Goal: Task Accomplishment & Management: Complete application form

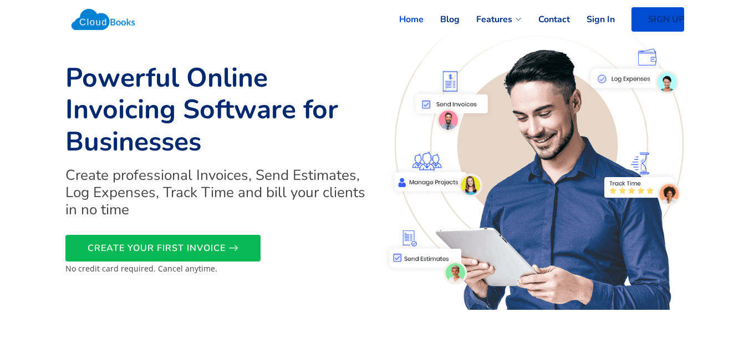
click at [672, 19] on link "SIGN UP" at bounding box center [658, 19] width 53 height 24
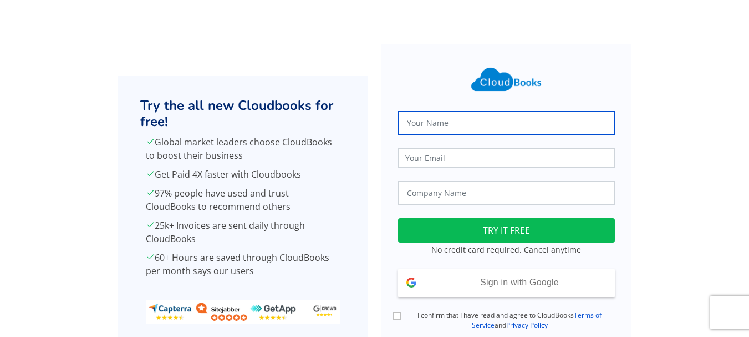
click at [447, 126] on input "text" at bounding box center [506, 123] width 217 height 24
type input "Abhishek Singh"
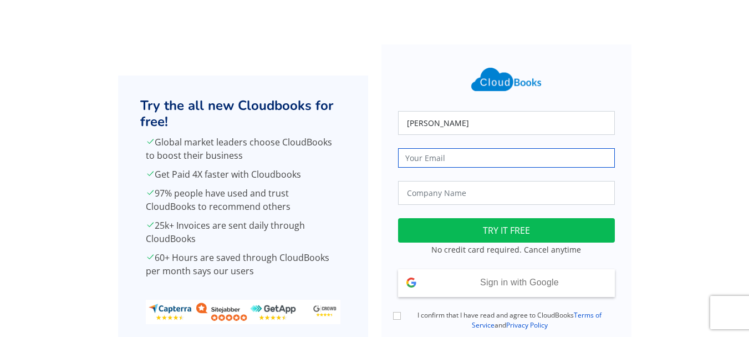
click at [443, 162] on input "email" at bounding box center [506, 157] width 217 height 19
type input "trueharvestfarm@gmail.com"
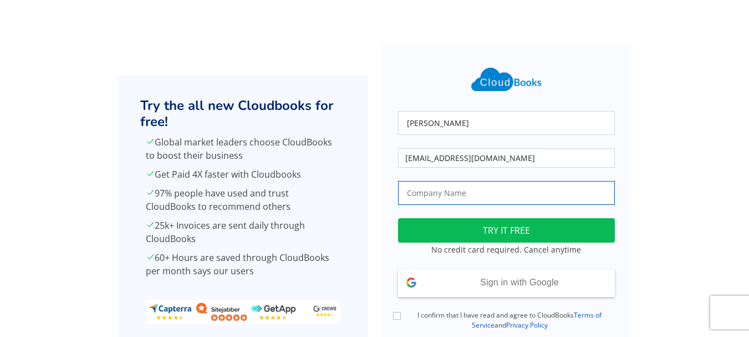
click at [478, 191] on input "text" at bounding box center [506, 193] width 217 height 24
type input "True Harvest Farms"
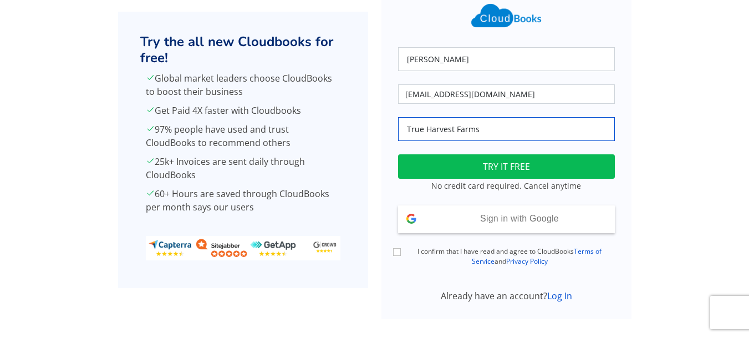
scroll to position [65, 0]
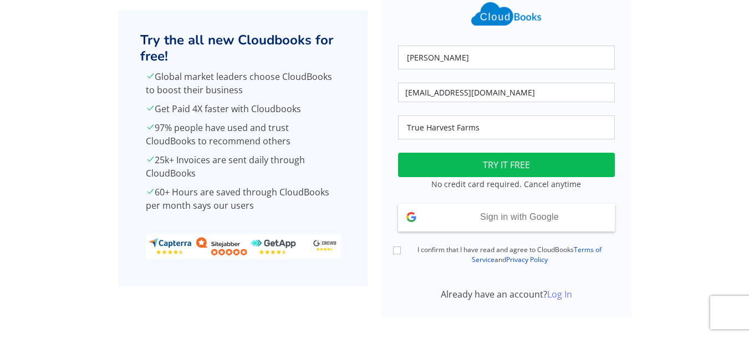
click at [567, 294] on link "Log In" at bounding box center [559, 294] width 25 height 12
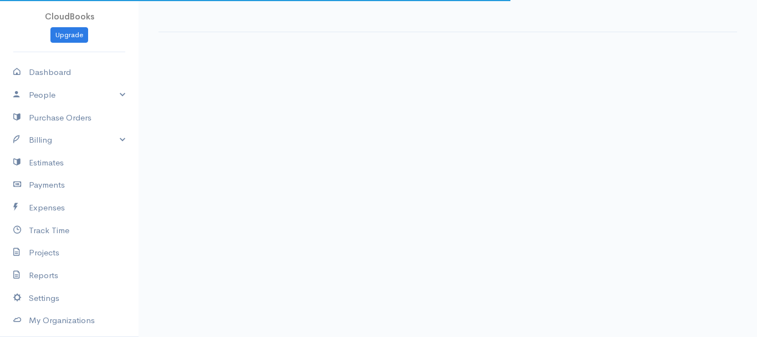
select select "365"
